Goal: Information Seeking & Learning: Learn about a topic

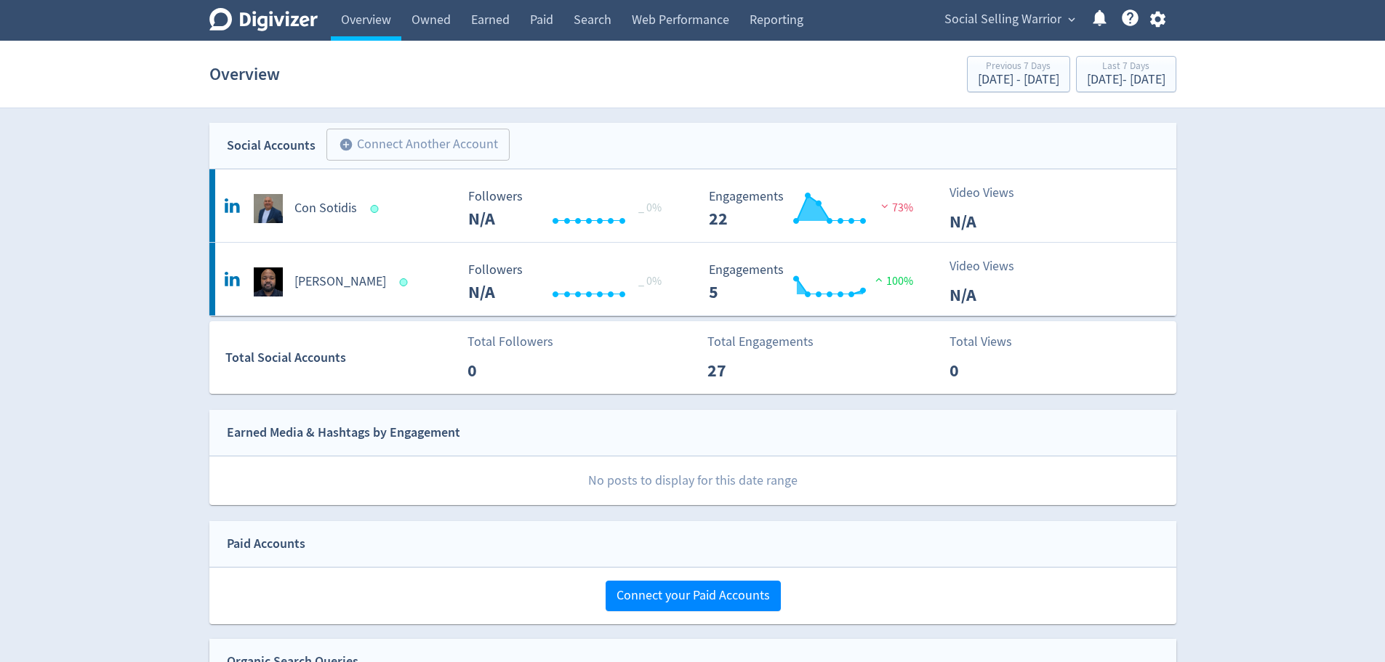
click at [1165, 21] on icon "button" at bounding box center [1158, 19] width 20 height 20
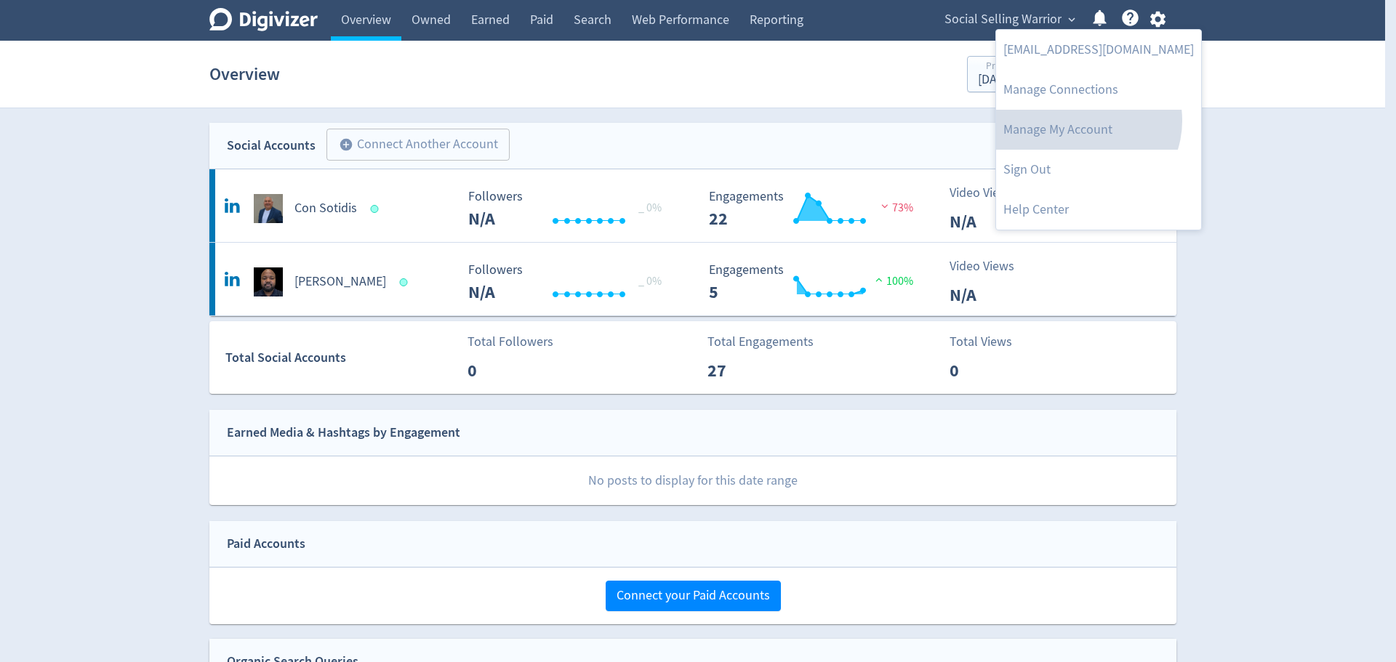
click at [1086, 121] on link "Manage My Account" at bounding box center [1098, 130] width 205 height 40
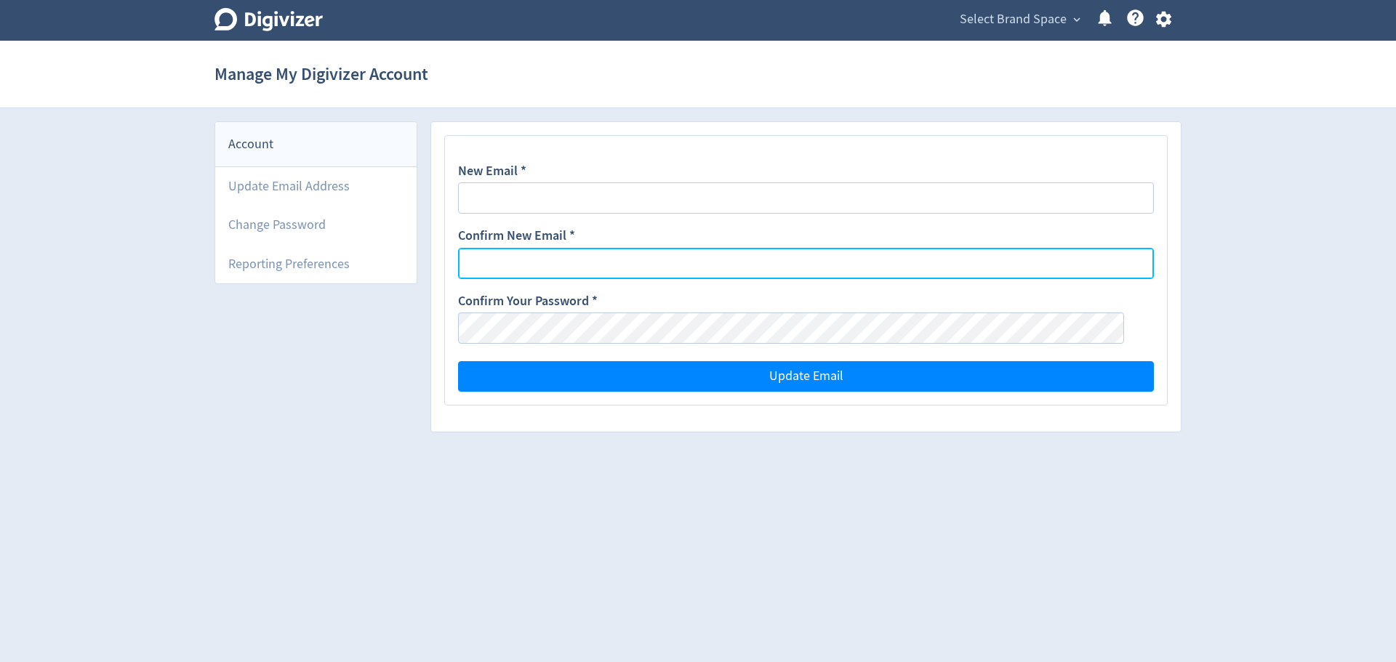
type input "[EMAIL_ADDRESS][DOMAIN_NAME]"
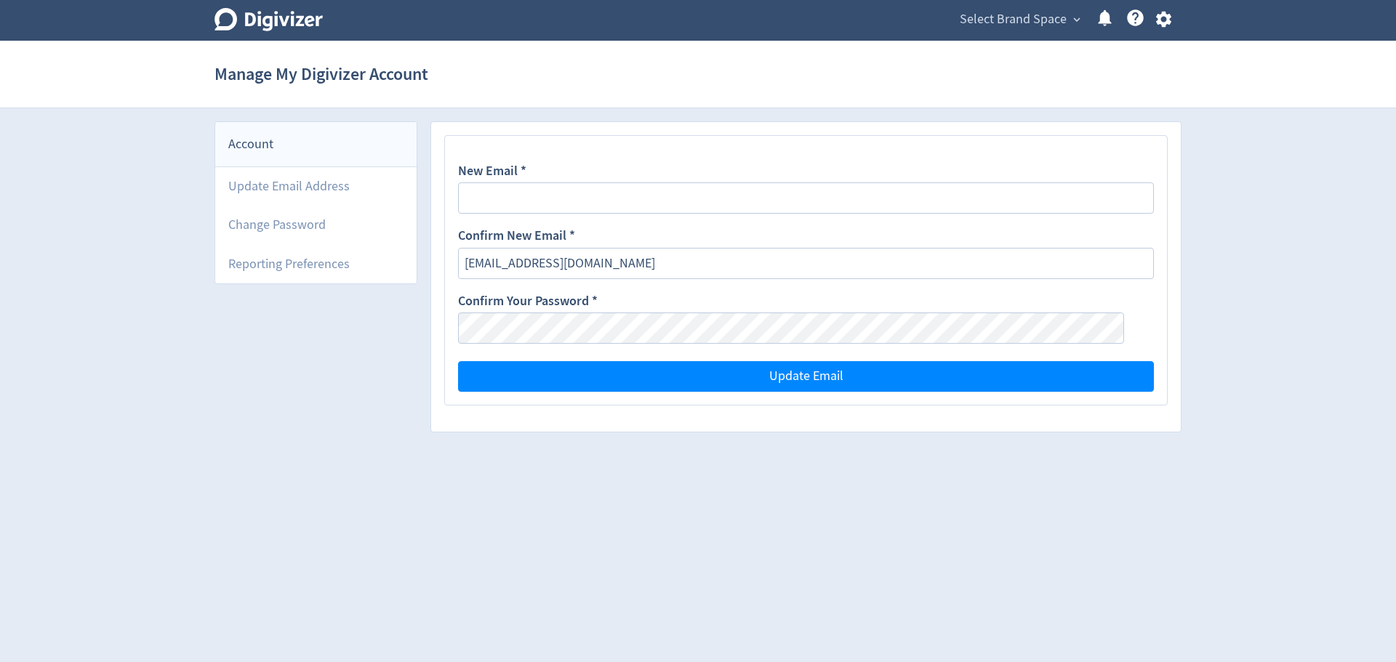
click at [275, 20] on icon at bounding box center [268, 19] width 108 height 23
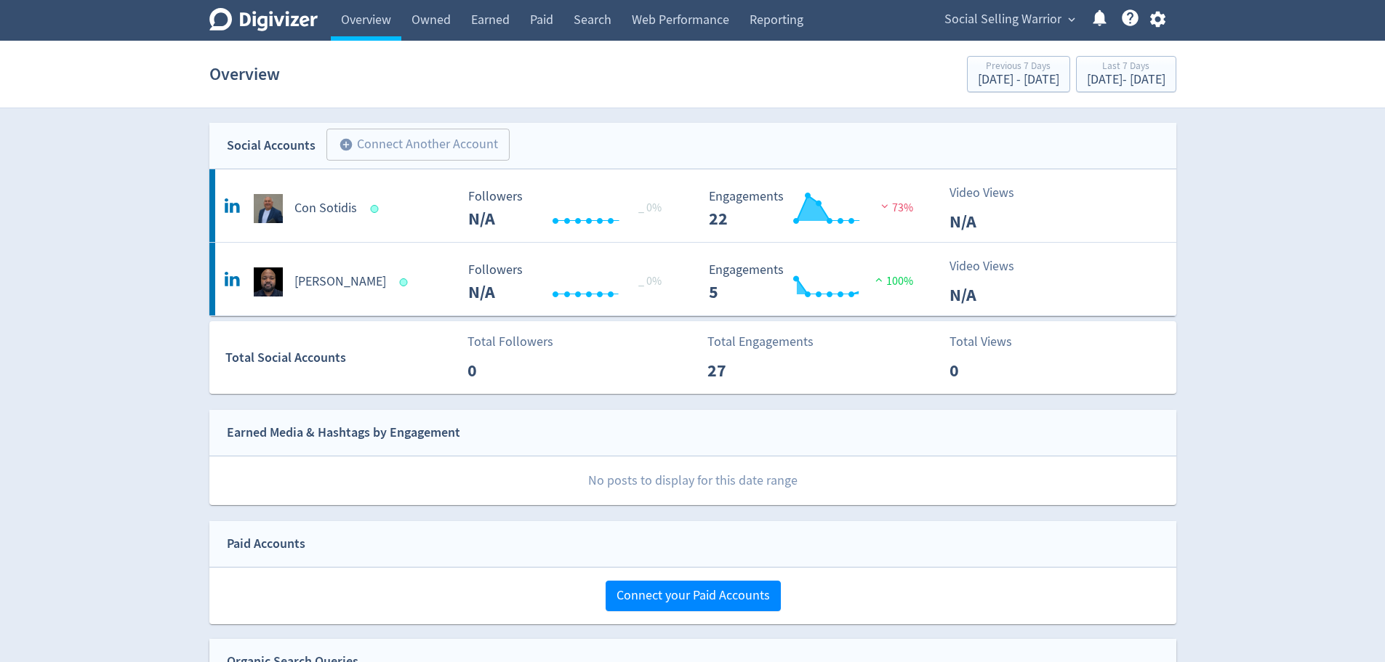
click at [1159, 17] on icon "button" at bounding box center [1158, 19] width 20 height 20
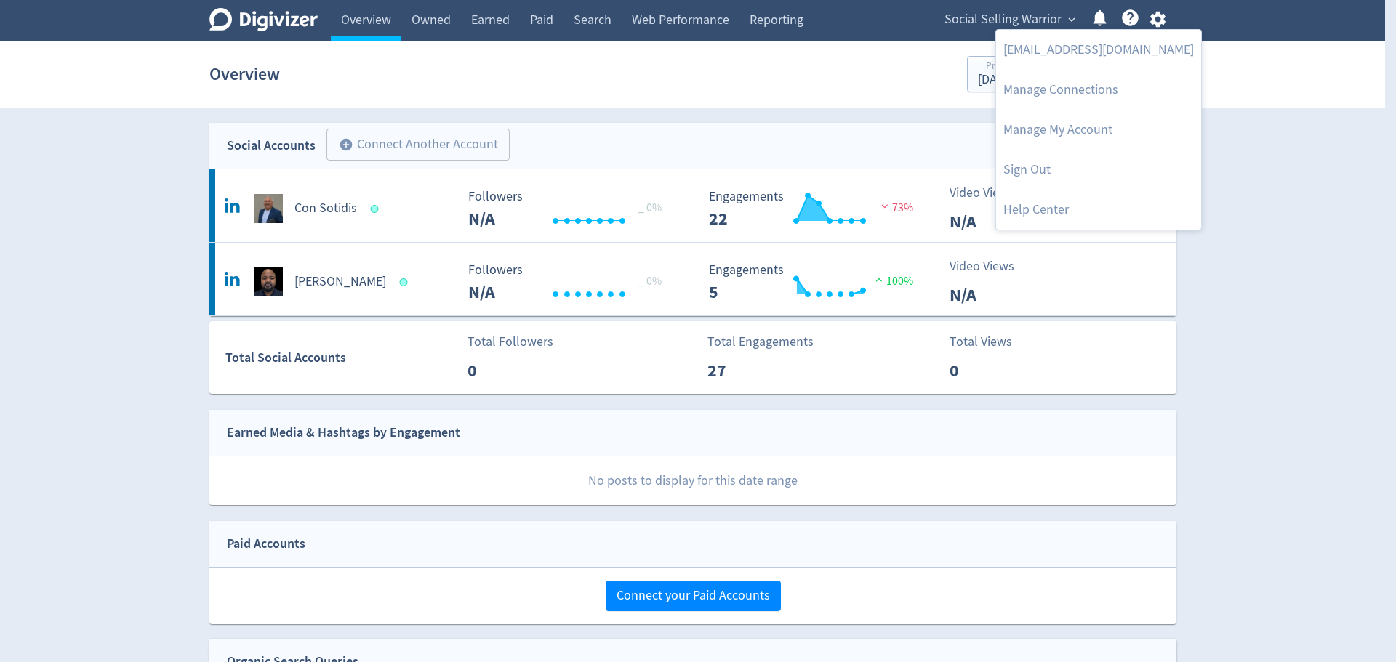
click at [1101, 46] on link "[EMAIL_ADDRESS][DOMAIN_NAME]" at bounding box center [1098, 50] width 205 height 40
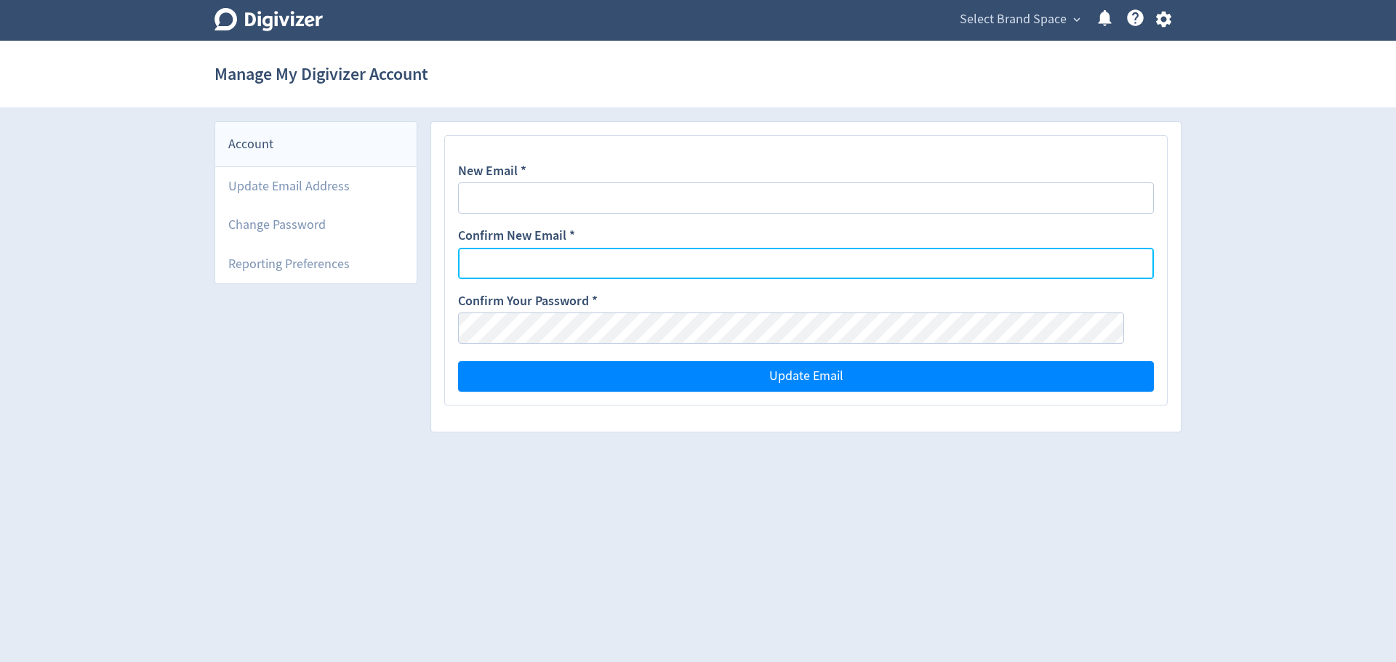
type input "[EMAIL_ADDRESS][DOMAIN_NAME]"
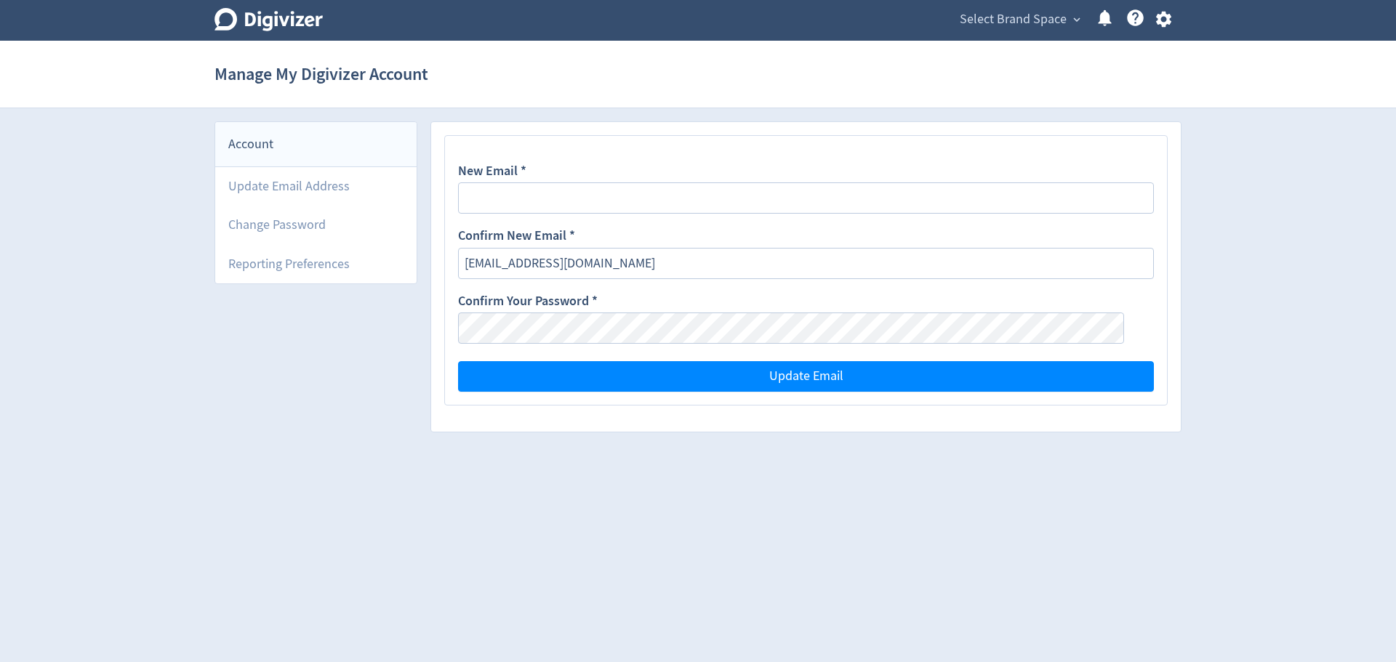
click at [1157, 15] on icon "button" at bounding box center [1164, 19] width 20 height 20
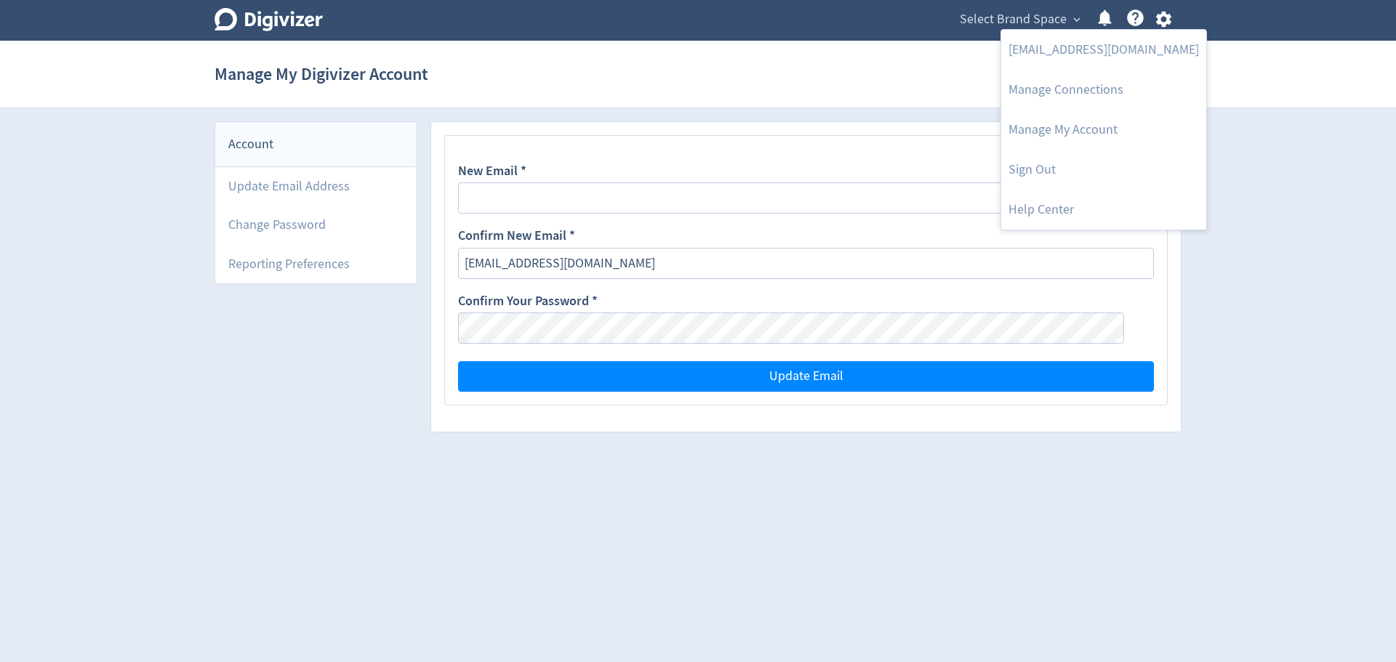
click at [234, 19] on div at bounding box center [698, 331] width 1396 height 662
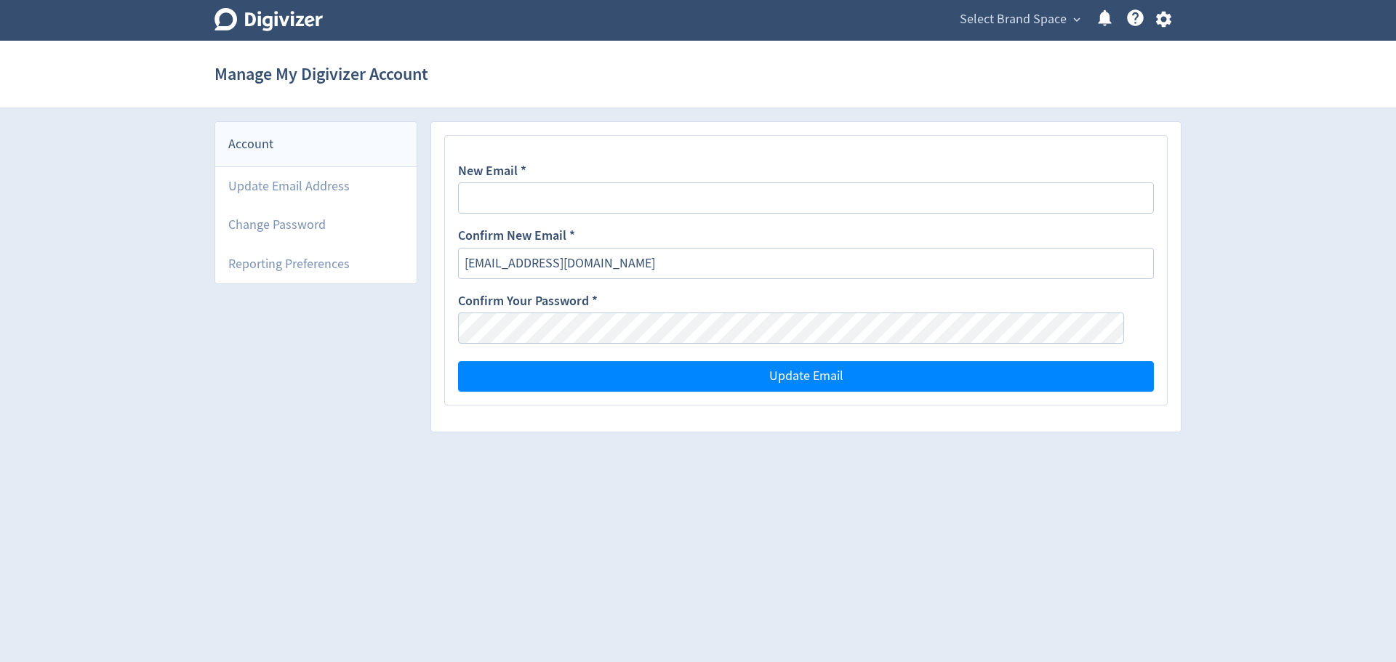
click at [242, 19] on icon "Digivizer Logo" at bounding box center [268, 19] width 108 height 23
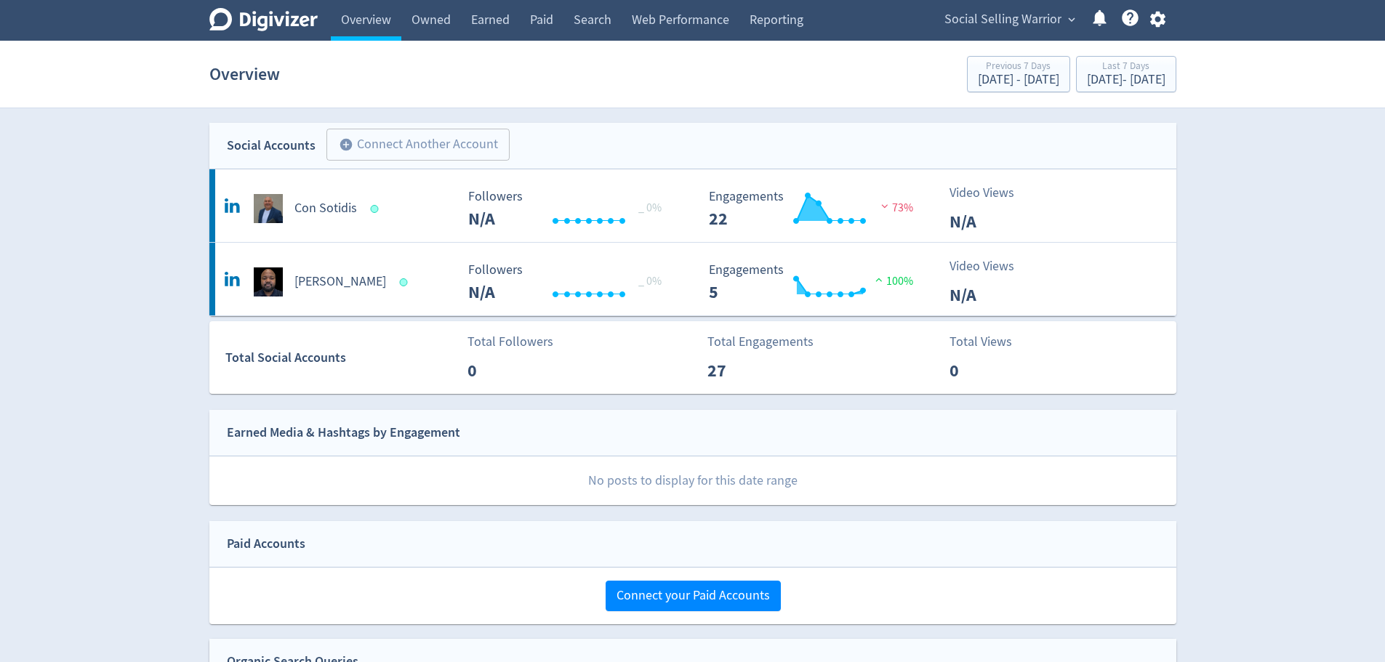
click at [425, 13] on link "Owned" at bounding box center [431, 20] width 60 height 41
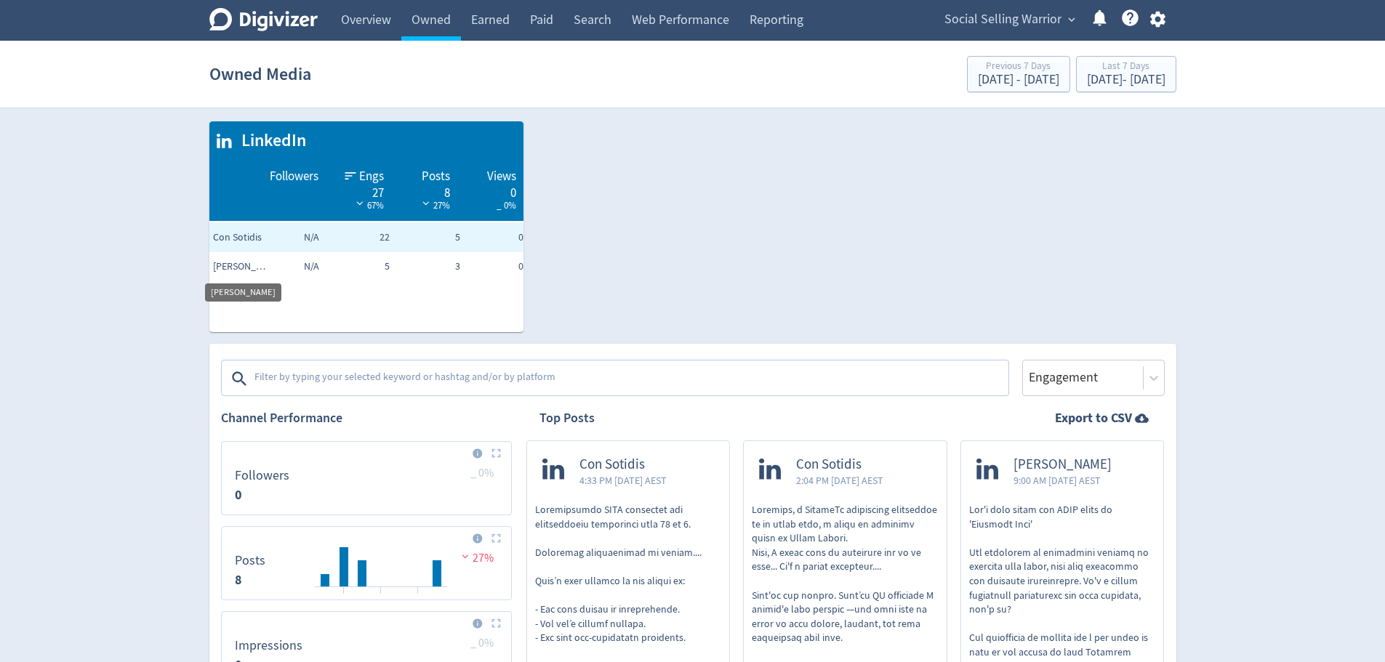
click at [232, 266] on span "[PERSON_NAME]" at bounding box center [242, 267] width 58 height 15
click at [233, 233] on span "Con Sotidis" at bounding box center [242, 237] width 58 height 15
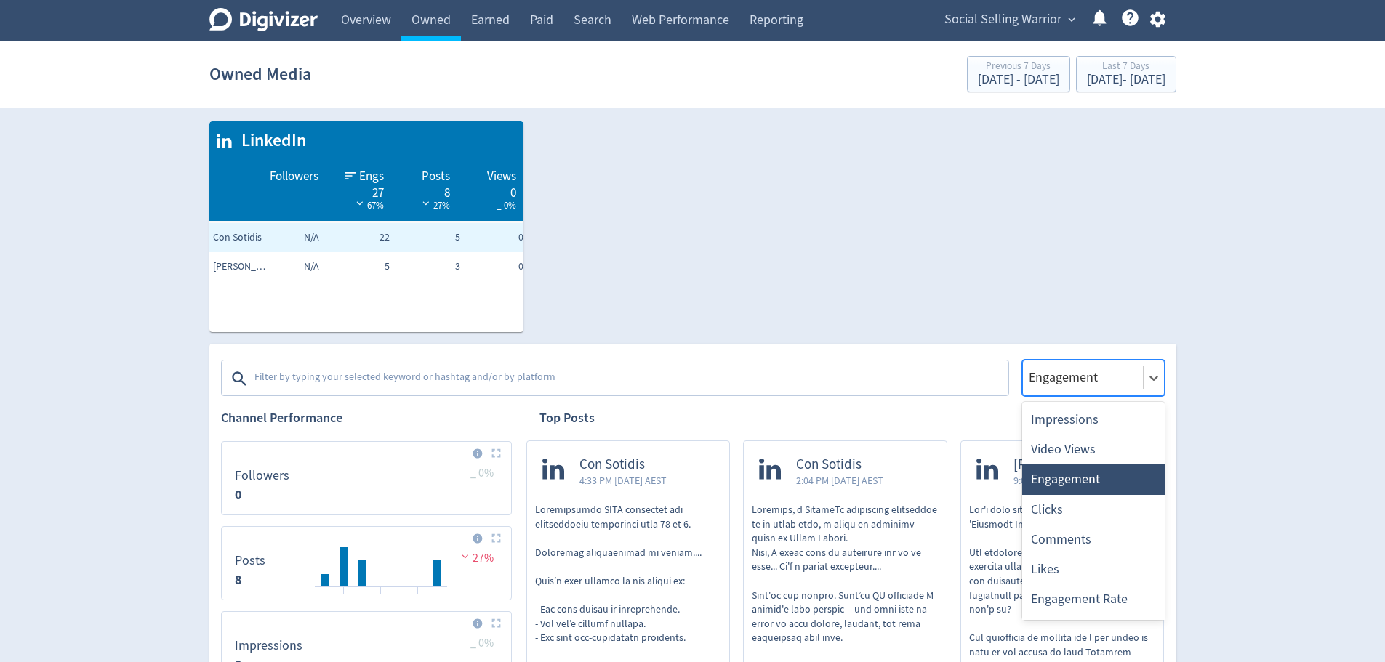
click at [1151, 378] on icon at bounding box center [1153, 378] width 9 height 5
click at [1094, 505] on div "Clicks" at bounding box center [1093, 510] width 142 height 30
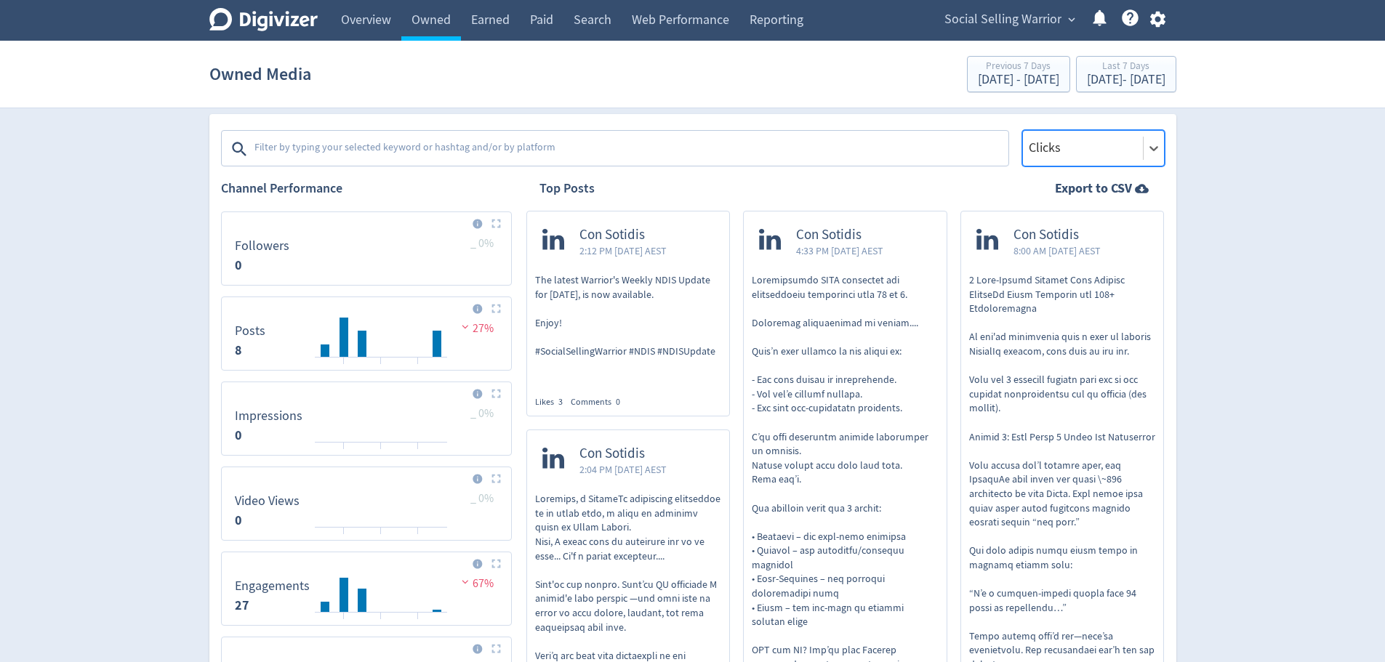
scroll to position [145, 0]
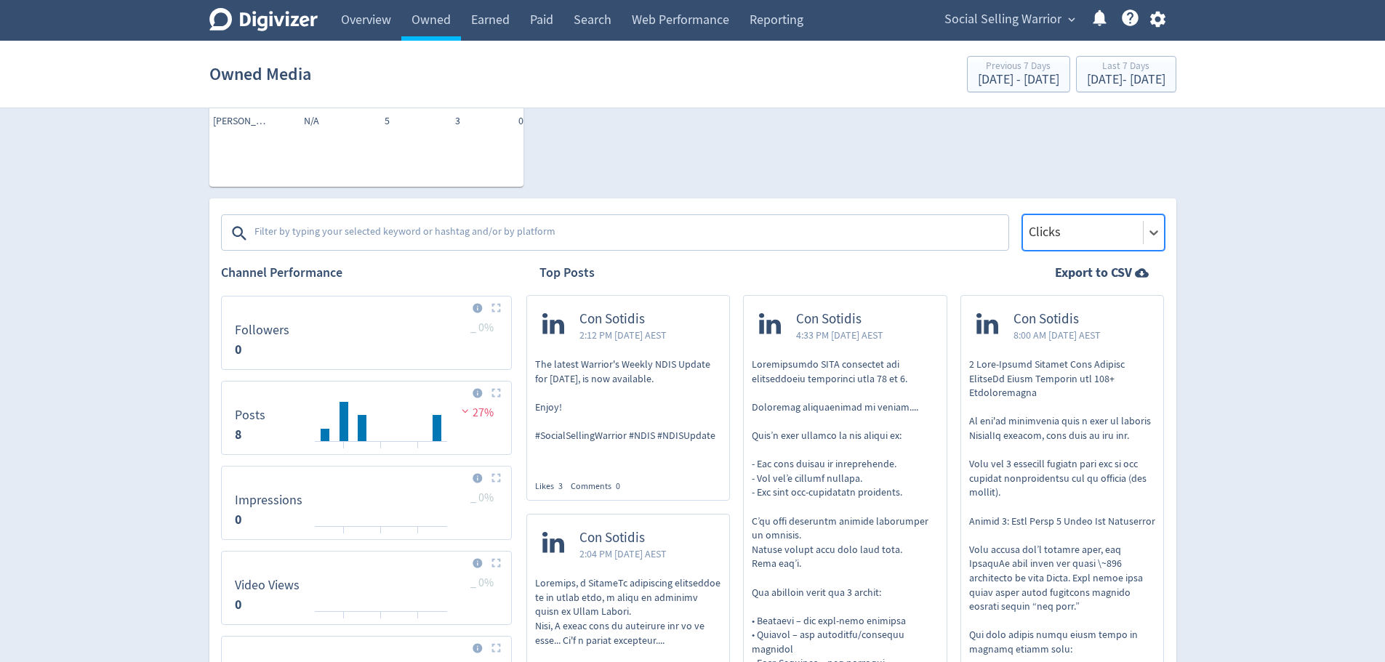
click at [1091, 238] on div at bounding box center [1082, 232] width 111 height 21
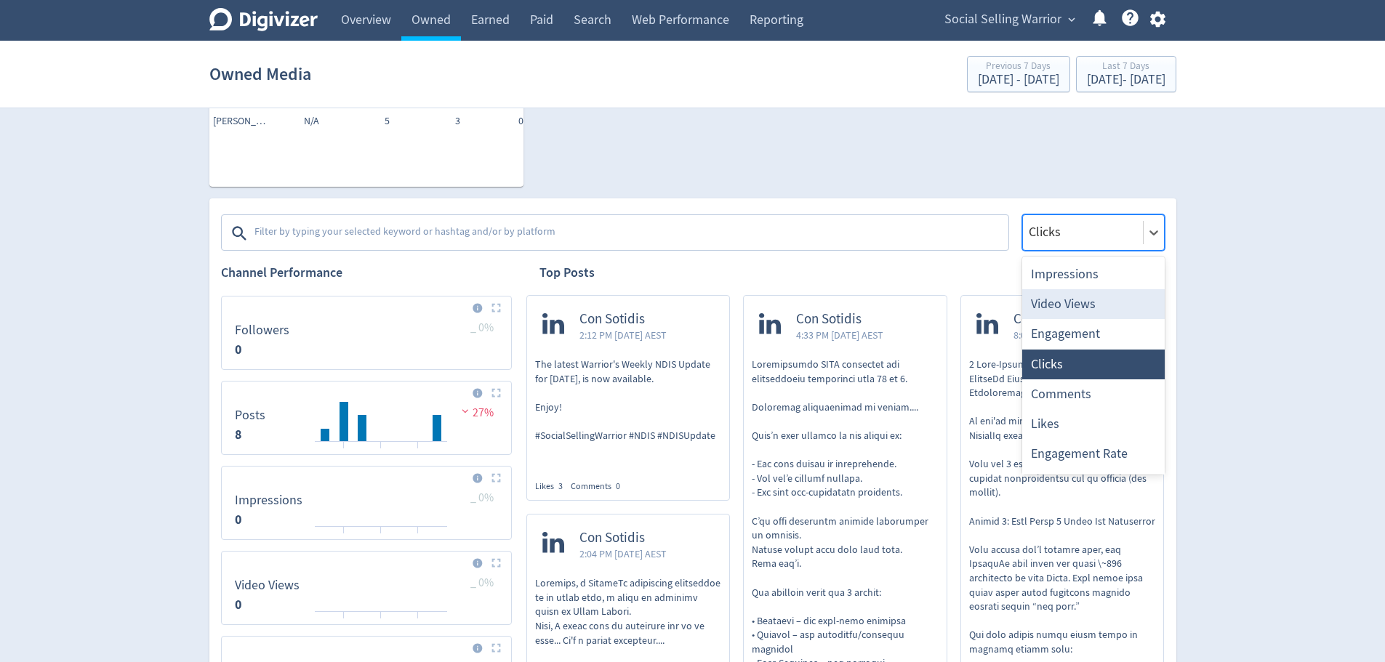
click at [1054, 303] on div "Video Views" at bounding box center [1093, 304] width 142 height 30
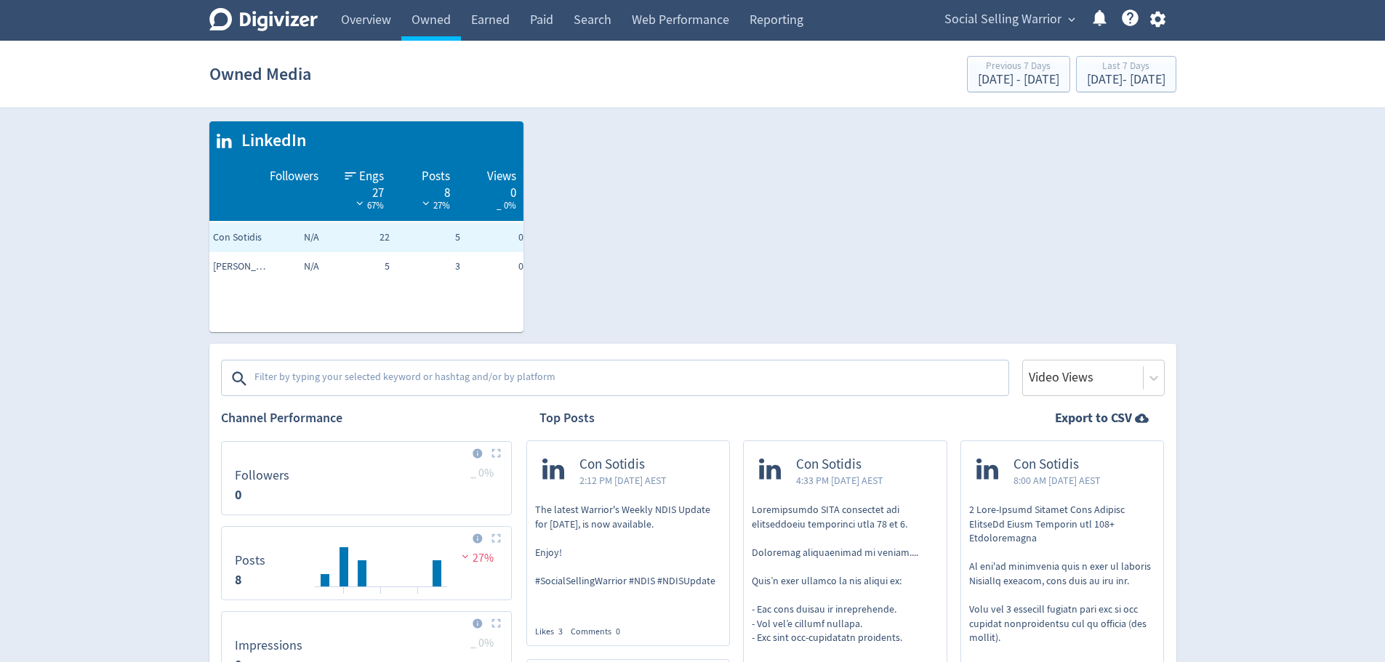
drag, startPoint x: 1086, startPoint y: 367, endPoint x: 1005, endPoint y: 274, distance: 123.2
click at [1005, 274] on div "LinkedIn Followers Engs 27 67% Posts 8 27% Views 0 _ 0% Con Sotidis N/A 22 5 0 …" at bounding box center [687, 221] width 978 height 222
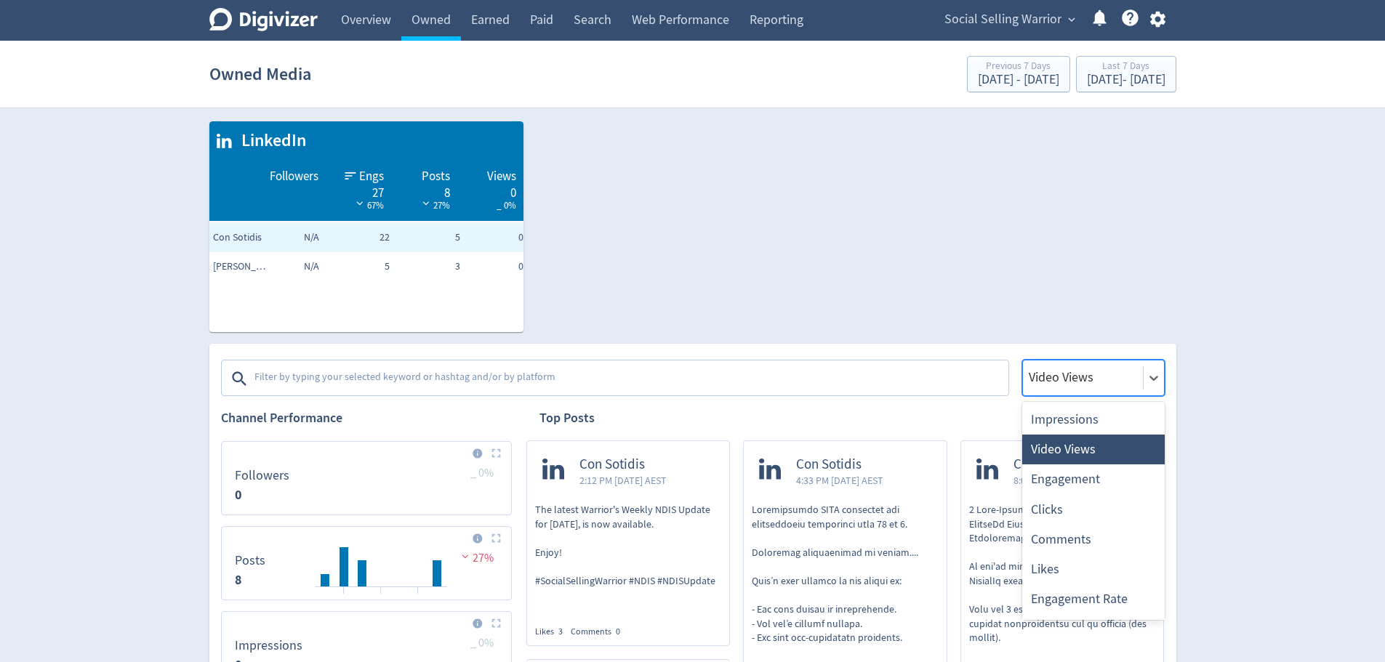
click at [1058, 374] on div at bounding box center [1082, 377] width 111 height 21
click at [1113, 510] on div "Clicks" at bounding box center [1093, 510] width 142 height 30
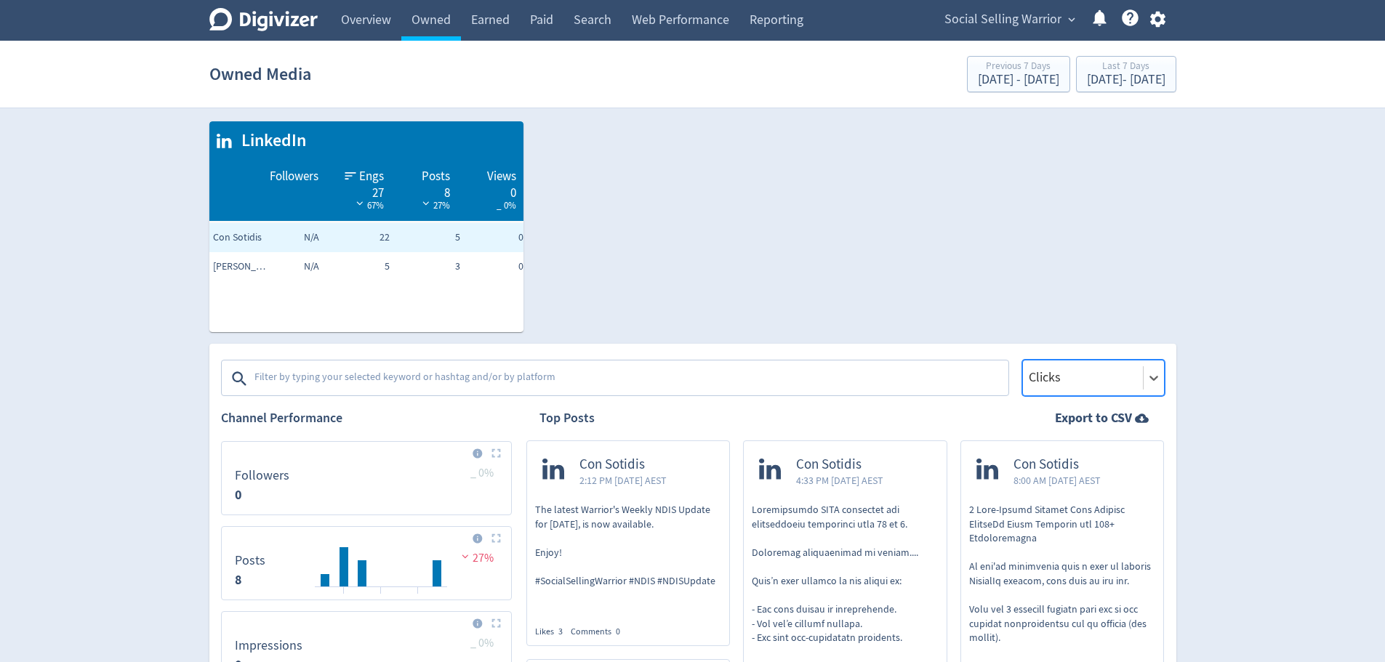
click at [486, 26] on link "Earned" at bounding box center [490, 20] width 59 height 41
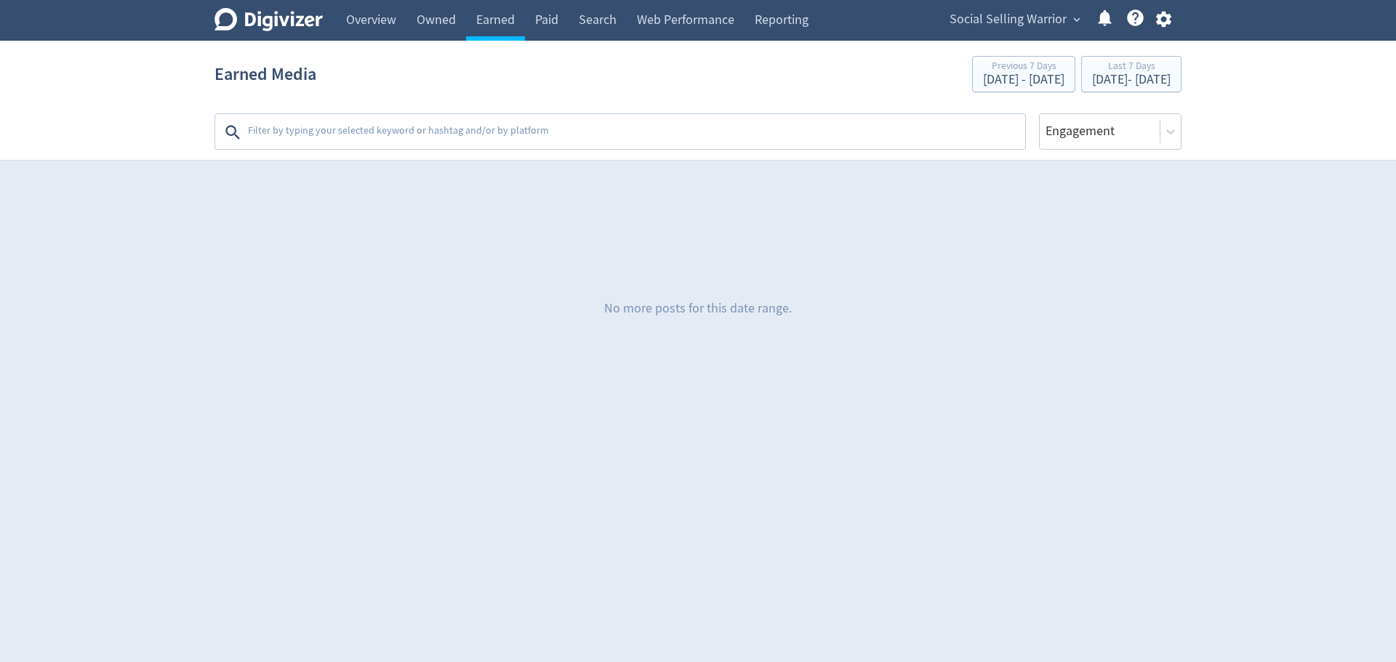
click at [541, 23] on link "Paid" at bounding box center [547, 20] width 44 height 41
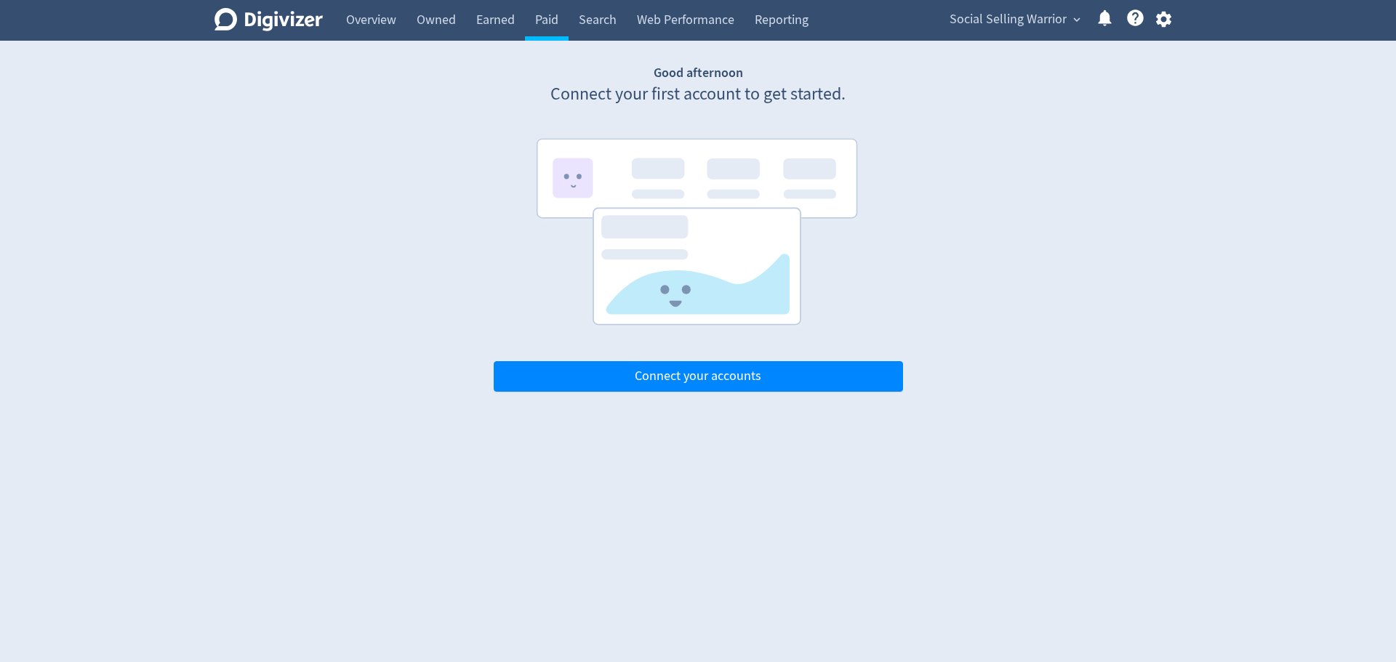
click at [579, 23] on link "Search" at bounding box center [597, 20] width 58 height 41
click at [698, 25] on link "Web Performance" at bounding box center [686, 20] width 118 height 41
click at [369, 21] on link "Overview" at bounding box center [371, 20] width 71 height 41
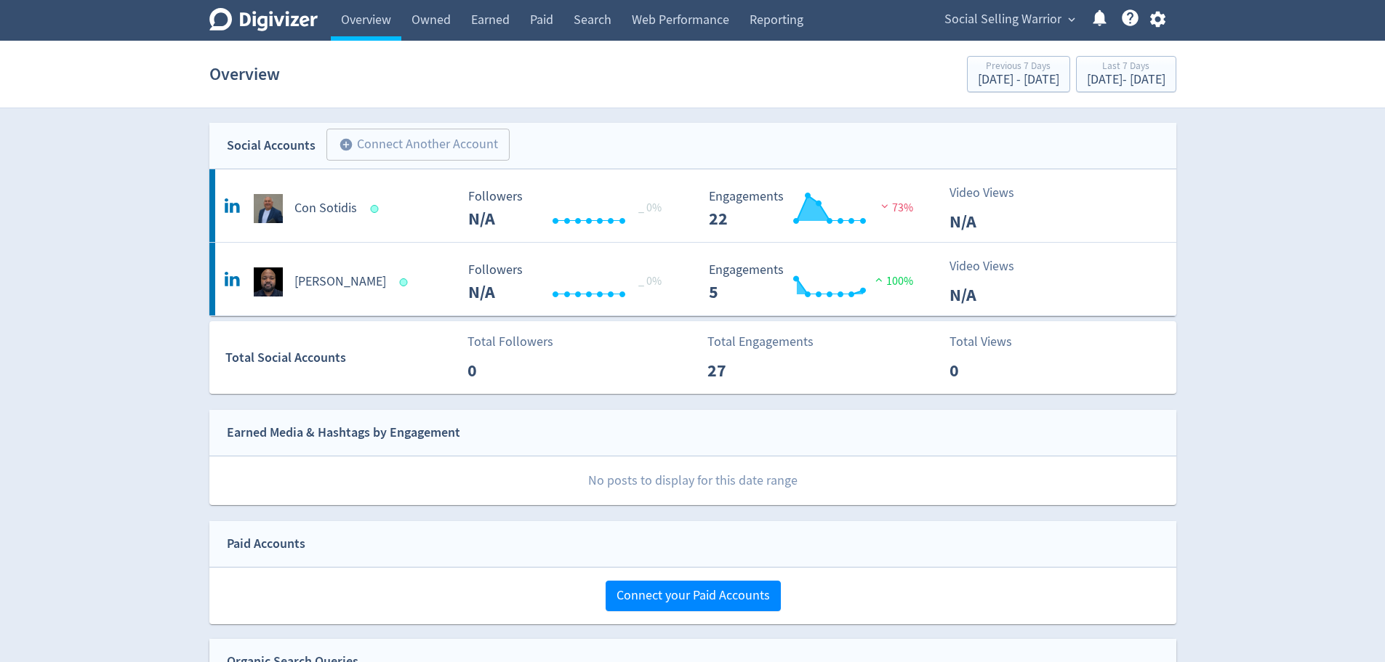
drag, startPoint x: 355, startPoint y: 25, endPoint x: 178, endPoint y: 111, distance: 196.4
click at [178, 111] on div "Digivizer Logo [PERSON_NAME] Logo Overview Owned Earned Paid Search Web Perform…" at bounding box center [692, 450] width 1385 height 901
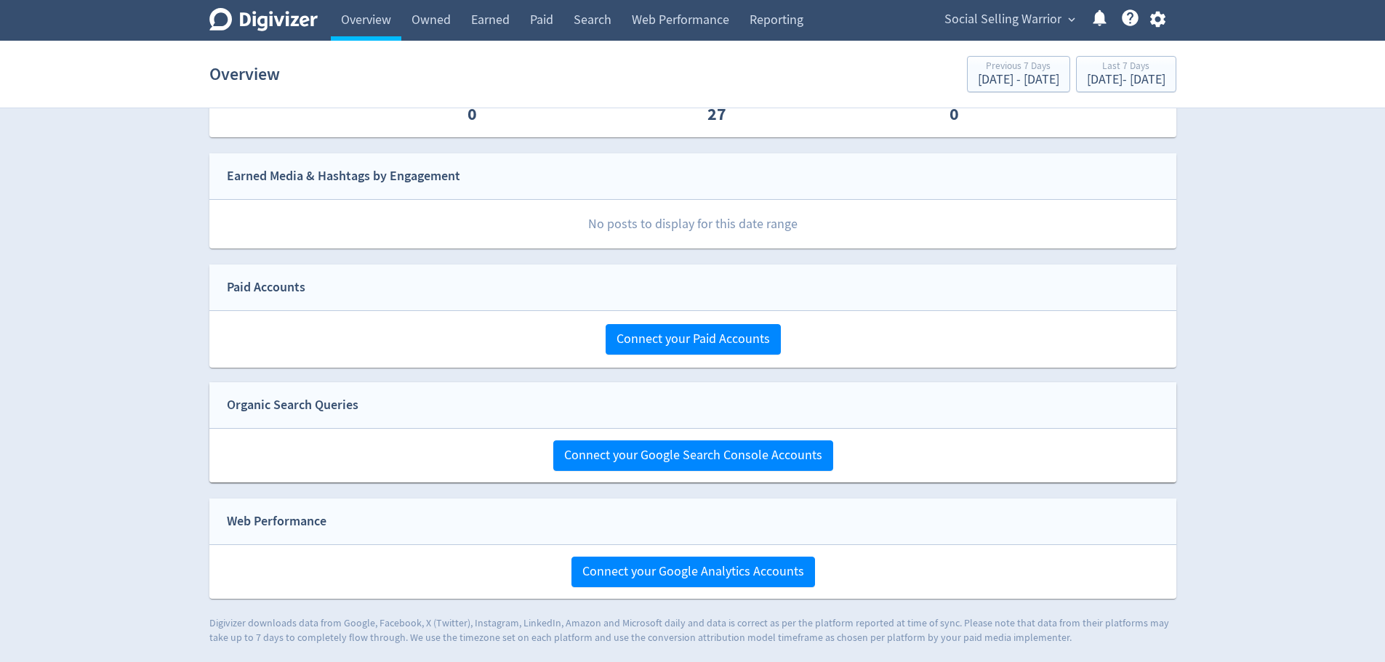
scroll to position [184, 0]
